Goal: Navigation & Orientation: Find specific page/section

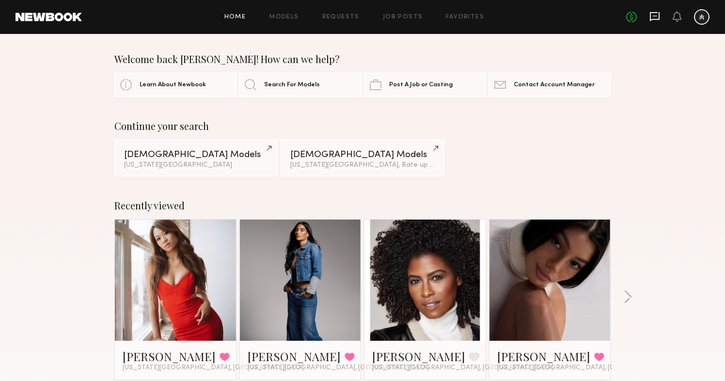
click at [659, 18] on icon at bounding box center [655, 16] width 10 height 9
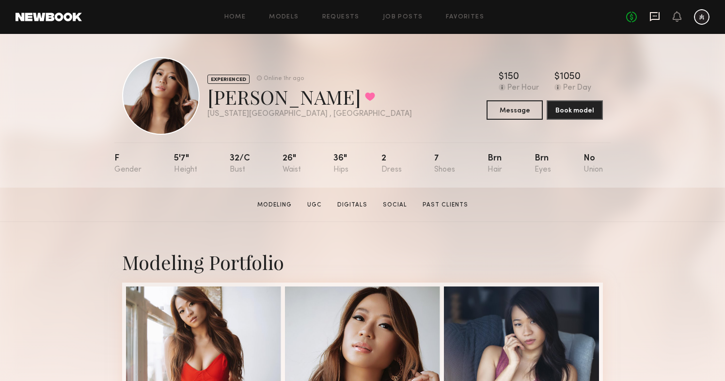
click at [656, 16] on icon at bounding box center [655, 16] width 4 height 1
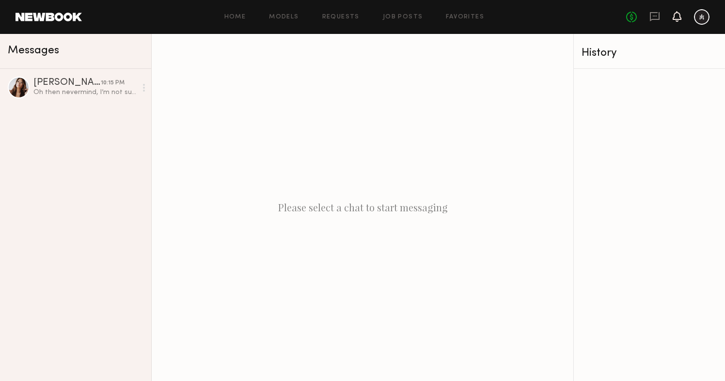
click at [679, 15] on icon at bounding box center [677, 16] width 8 height 7
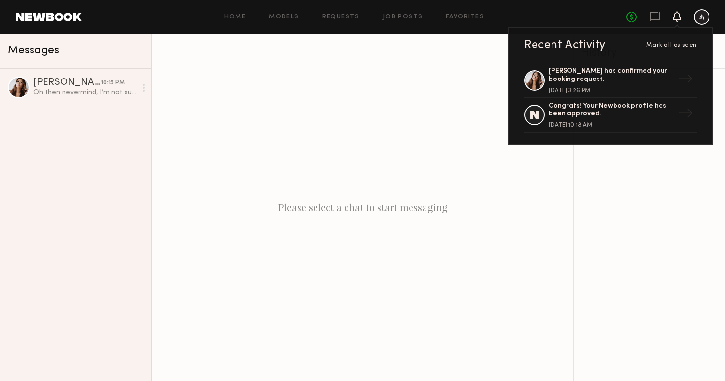
click at [709, 17] on div at bounding box center [702, 17] width 16 height 16
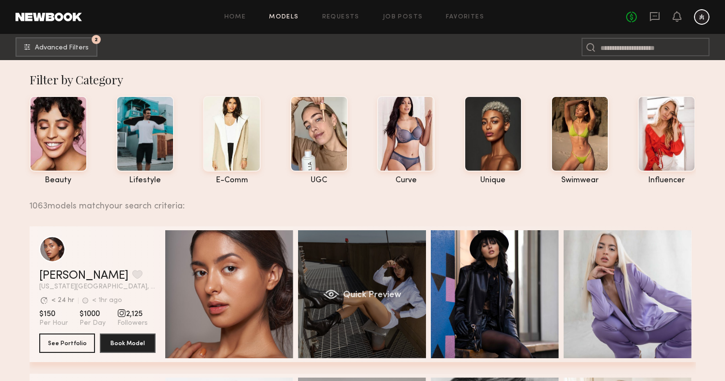
click at [379, 269] on div "Quick Preview" at bounding box center [362, 294] width 128 height 128
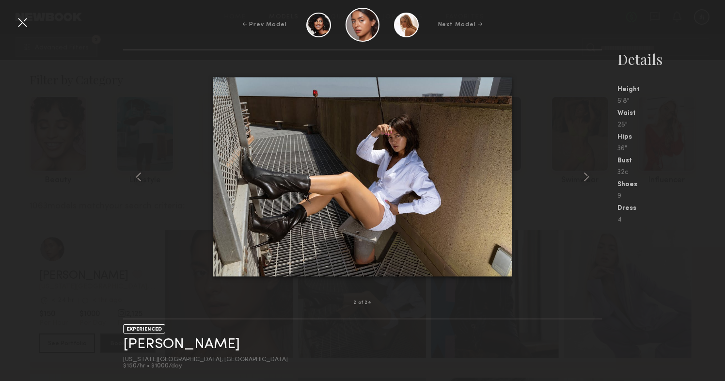
click at [23, 29] on div at bounding box center [23, 23] width 16 height 16
